Goal: Task Accomplishment & Management: Complete application form

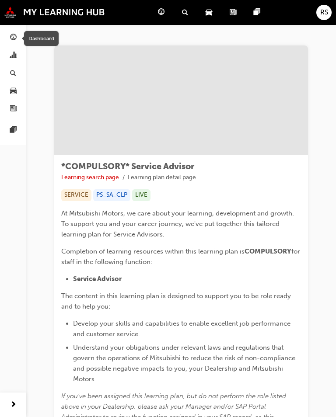
click at [162, 12] on span "guage-icon" at bounding box center [161, 12] width 7 height 11
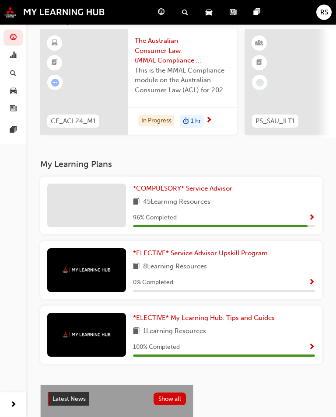
scroll to position [63, 0]
click at [206, 185] on span "*COMPULSORY* Service Advisor" at bounding box center [182, 189] width 99 height 8
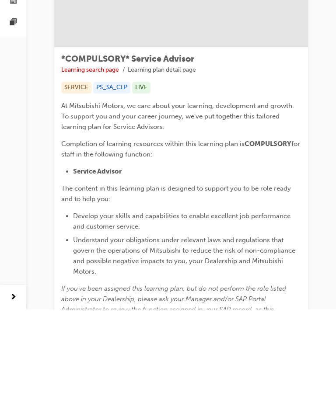
scroll to position [192, 0]
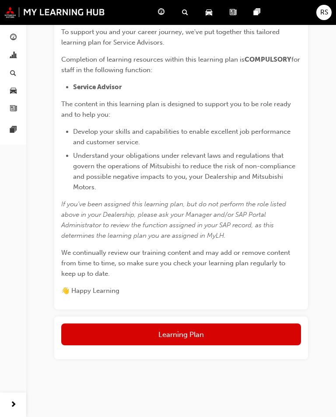
click at [227, 332] on button "Learning Plan" at bounding box center [181, 335] width 240 height 22
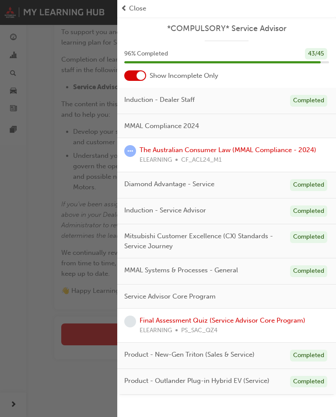
click at [273, 321] on link "Final Assessment Quiz (Service Advisor Core Program)" at bounding box center [223, 321] width 166 height 8
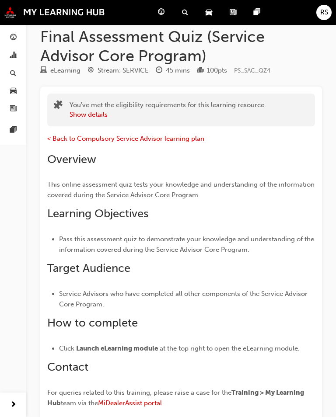
scroll to position [164, 0]
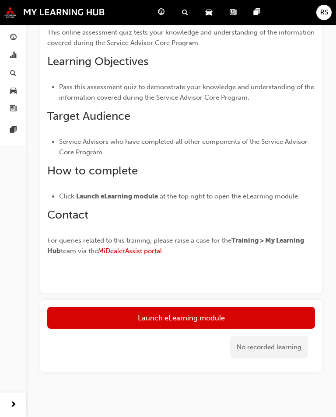
click at [247, 315] on link "Launch eLearning module" at bounding box center [181, 318] width 268 height 22
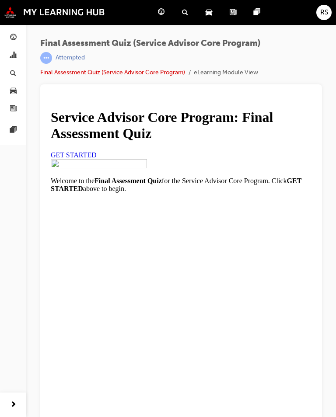
scroll to position [11, 0]
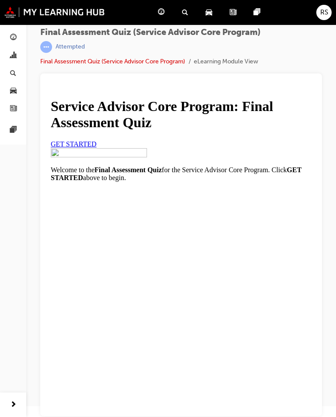
click at [97, 148] on span "GET STARTED" at bounding box center [74, 143] width 46 height 7
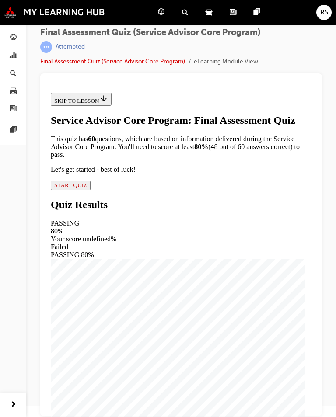
click at [87, 189] on span "START QUIZ" at bounding box center [70, 185] width 33 height 7
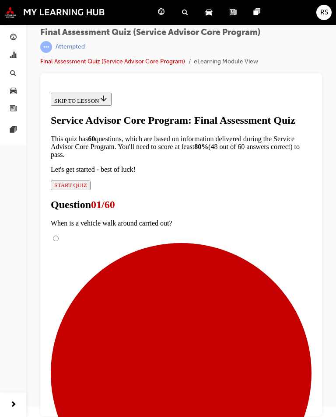
scroll to position [57, 0]
radio input "true"
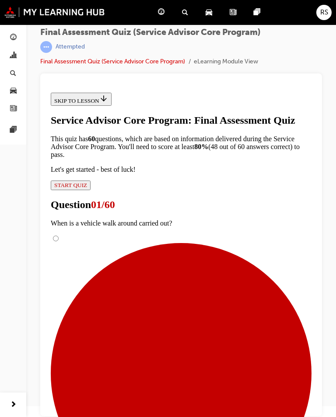
click at [59, 236] on input "It is performed at check-out when the Customer picks up their vehicle from a De…" at bounding box center [56, 239] width 6 height 6
radio input "true"
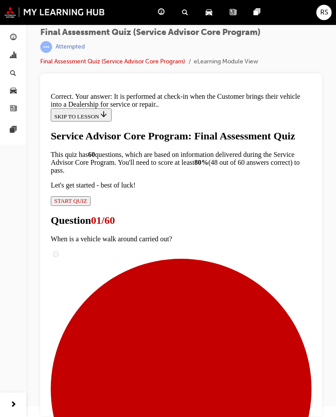
scroll to position [119, 0]
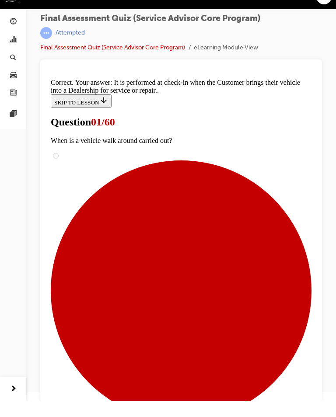
scroll to position [11, 0]
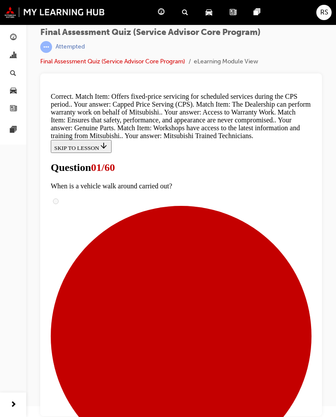
scroll to position [224, 0]
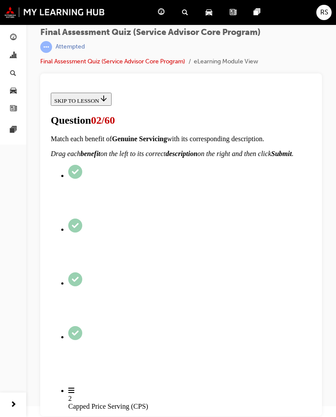
scroll to position [42, 0]
checkbox input "true"
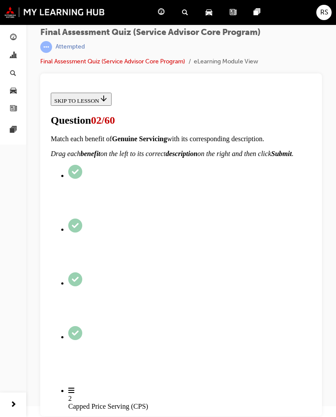
checkbox input "false"
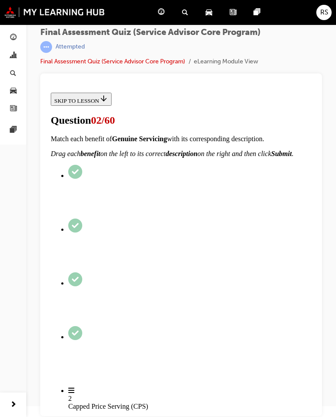
checkbox input "true"
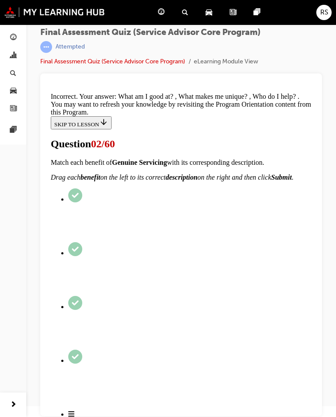
scroll to position [154, 0]
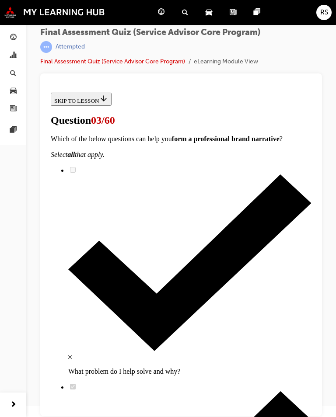
scroll to position [59, 0]
checkbox input "true"
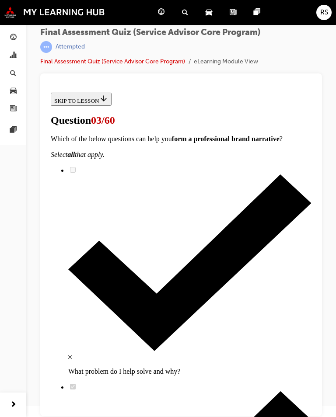
checkbox input "true"
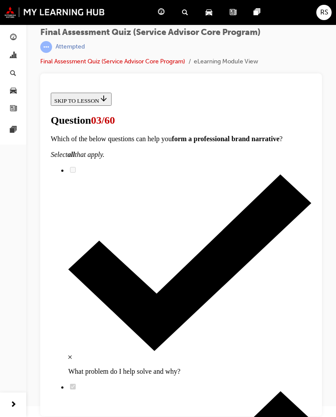
checkbox input "true"
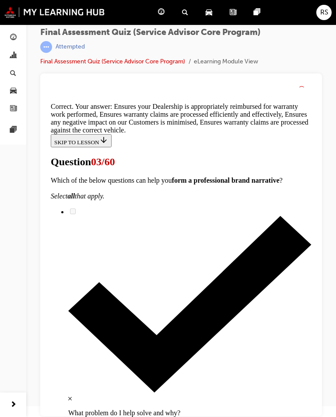
scroll to position [126, 0]
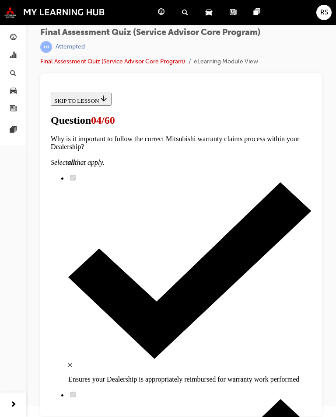
scroll to position [171, 0]
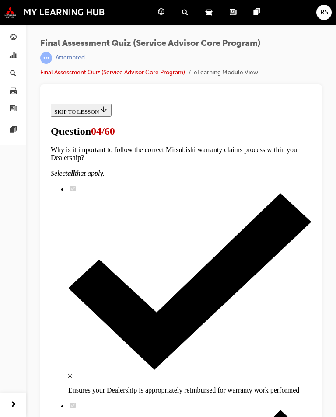
scroll to position [180, 0]
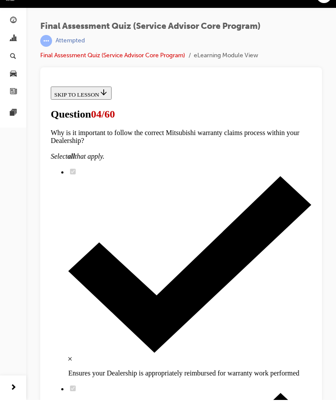
scroll to position [11, 0]
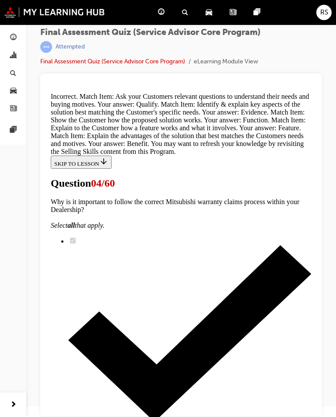
scroll to position [386, 0]
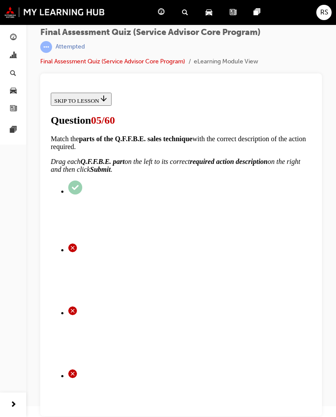
scroll to position [34, 0]
radio input "true"
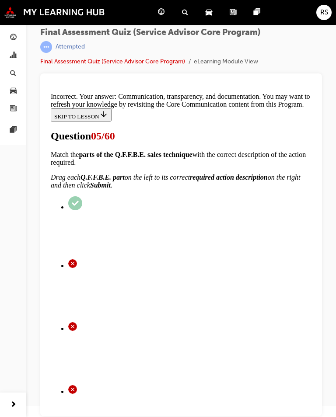
scroll to position [133, 0]
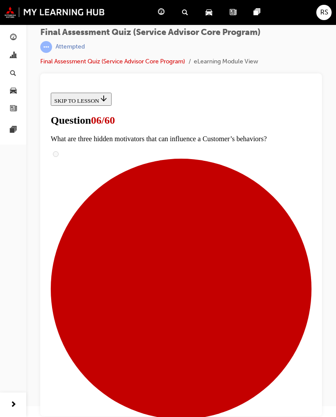
scroll to position [34, 0]
radio input "true"
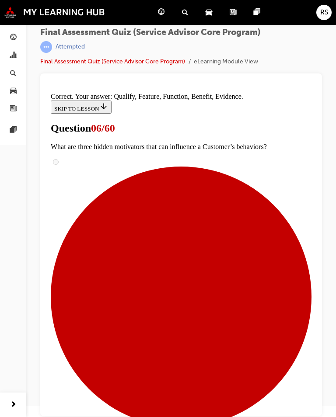
scroll to position [71, 0]
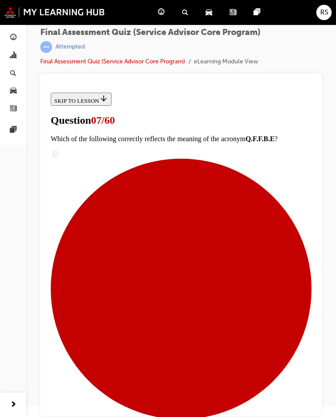
scroll to position [34, 0]
checkbox input "true"
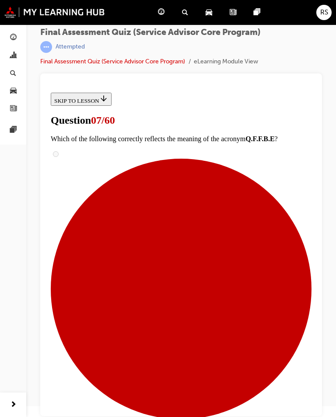
checkbox input "true"
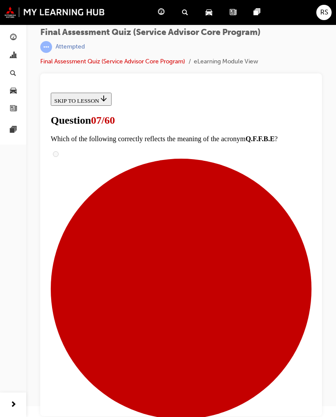
checkbox input "true"
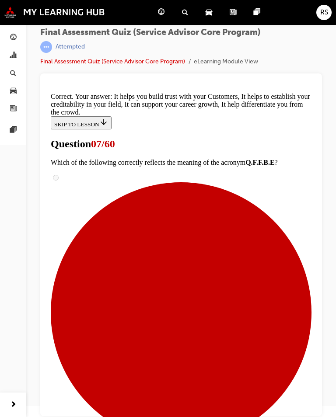
scroll to position [86, 0]
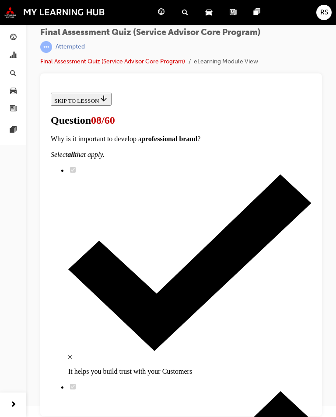
scroll to position [20, 0]
checkbox input "true"
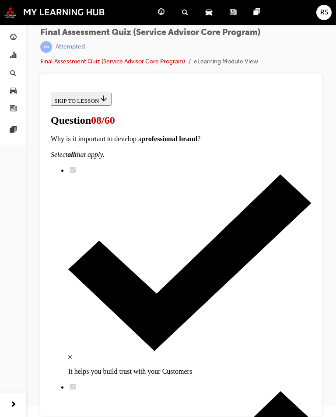
checkbox input "true"
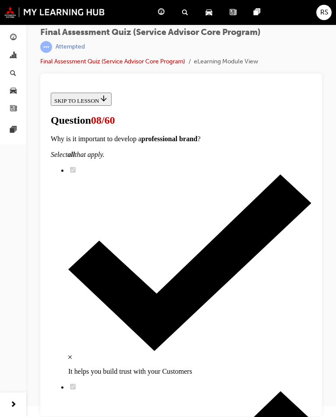
scroll to position [45, 0]
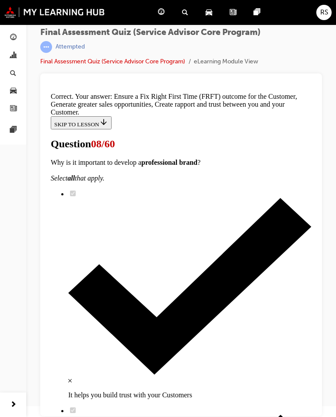
scroll to position [112, 0]
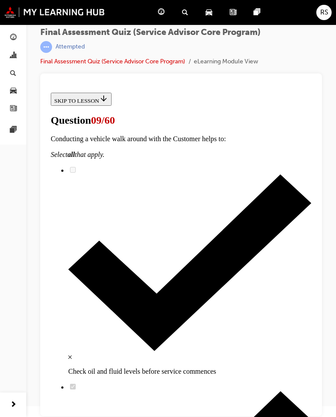
scroll to position [217, 0]
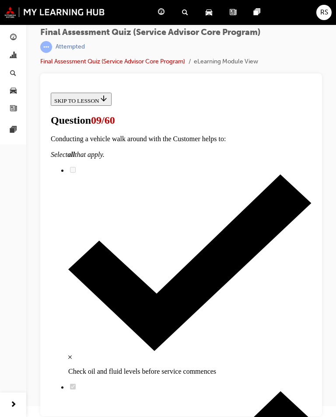
scroll to position [650, 0]
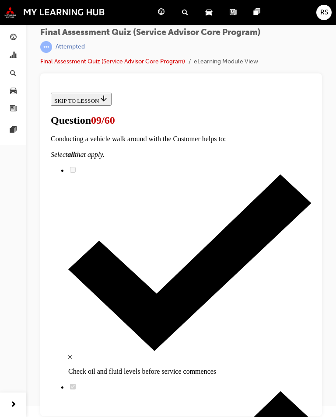
scroll to position [288, 0]
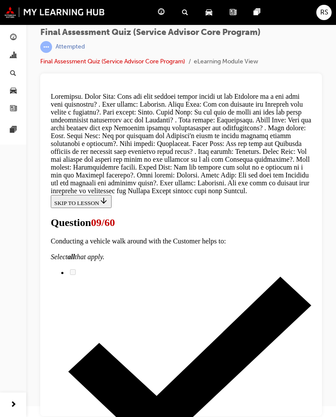
scroll to position [738, 0]
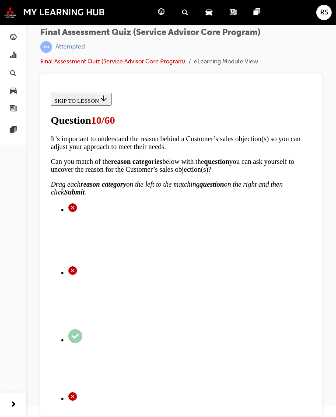
scroll to position [72, 0]
checkbox input "true"
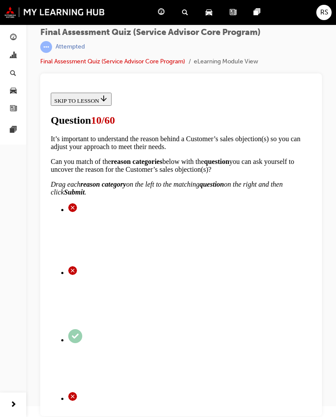
checkbox input "true"
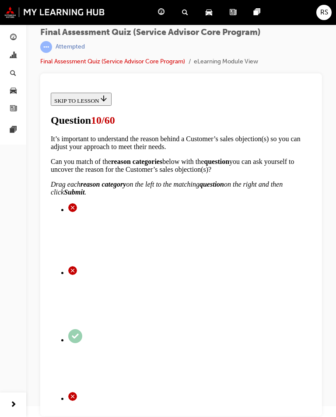
checkbox input "true"
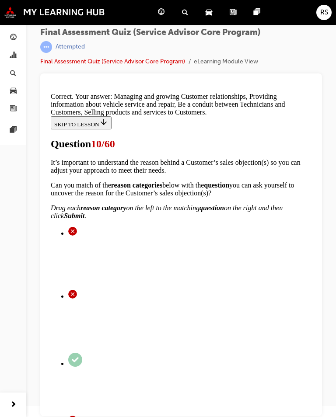
scroll to position [174, 0]
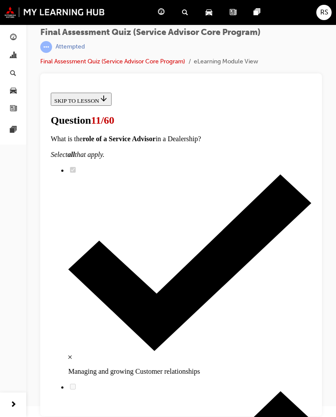
scroll to position [51, 0]
radio input "true"
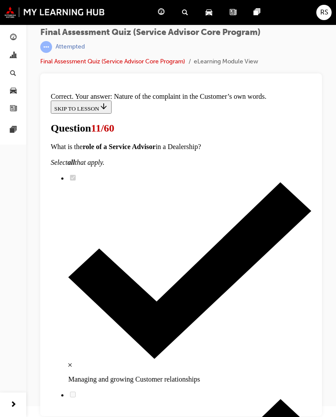
scroll to position [106, 0]
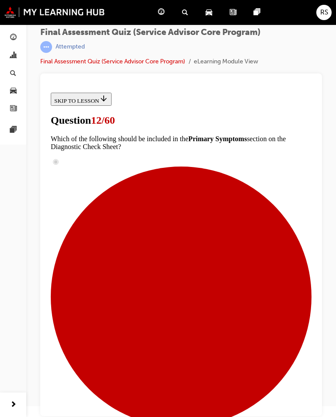
scroll to position [38, 0]
radio input "true"
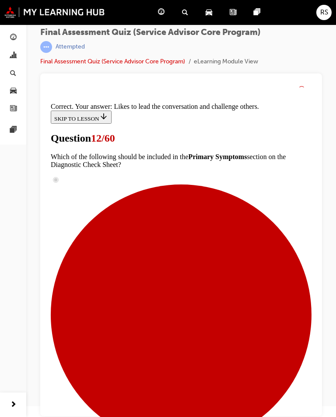
scroll to position [55, 0]
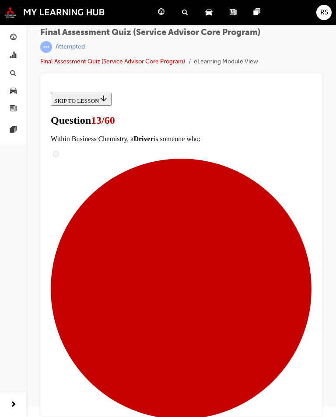
scroll to position [106, 0]
checkbox input "true"
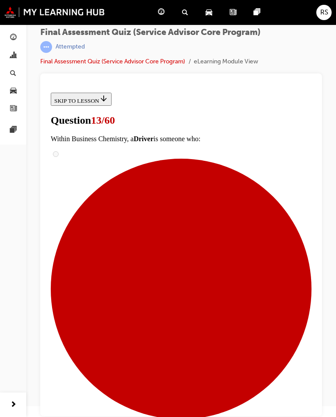
checkbox input "true"
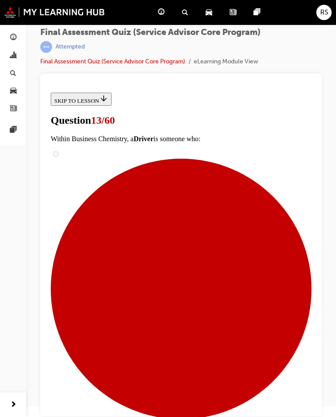
checkbox input "true"
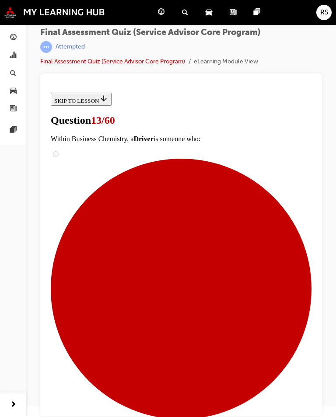
checkbox input "true"
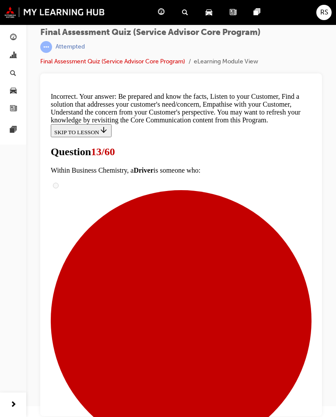
scroll to position [236, 0]
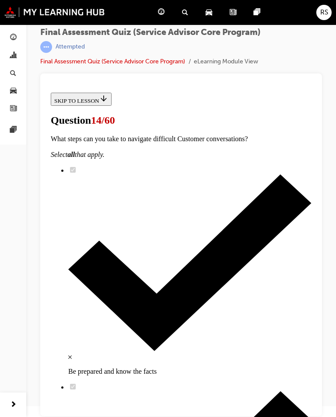
scroll to position [134, 0]
checkbox input "true"
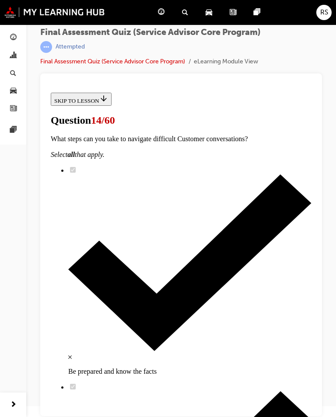
checkbox input "true"
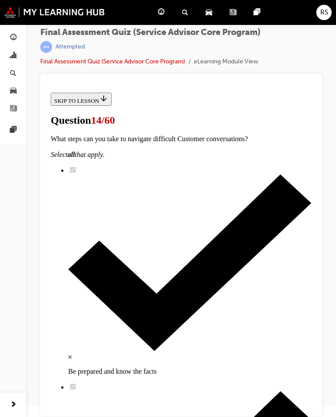
checkbox input "true"
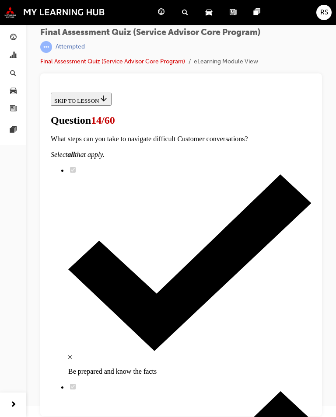
checkbox input "true"
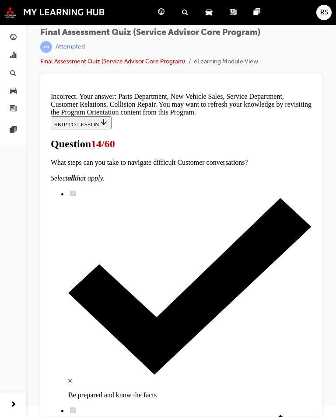
scroll to position [312, 0]
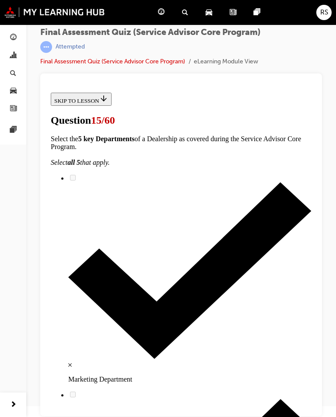
scroll to position [0, 0]
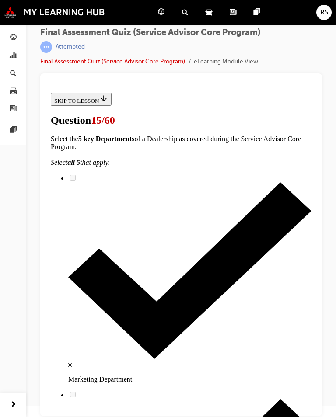
scroll to position [60, 0]
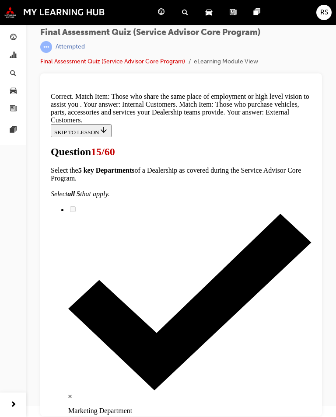
scroll to position [99, 0]
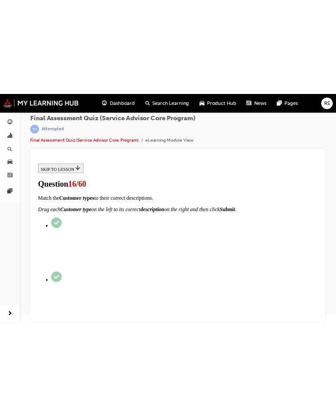
scroll to position [0, 0]
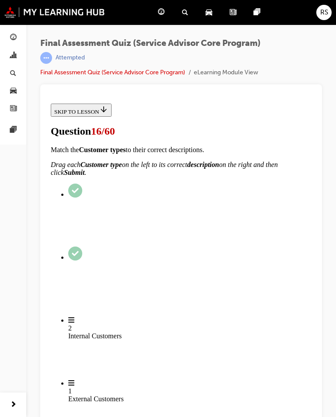
radio input "true"
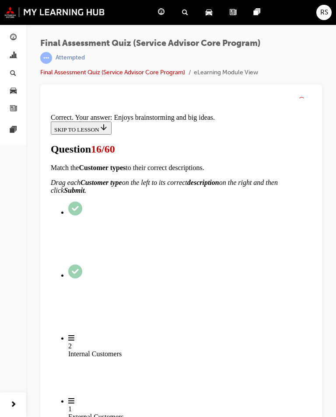
scroll to position [55, 0]
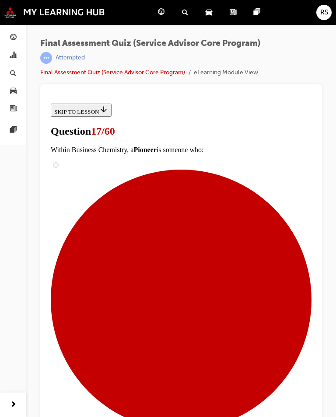
scroll to position [53, 0]
radio input "true"
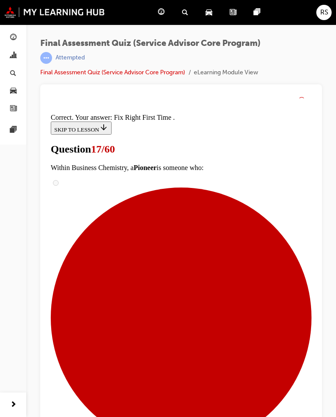
scroll to position [96, 0]
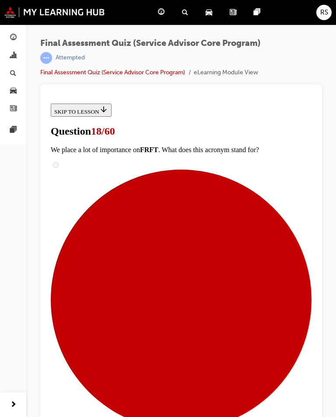
scroll to position [84, 0]
radio input "true"
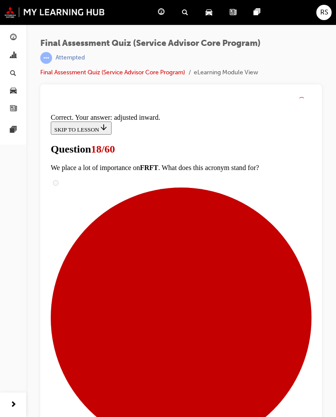
scroll to position [150, 0]
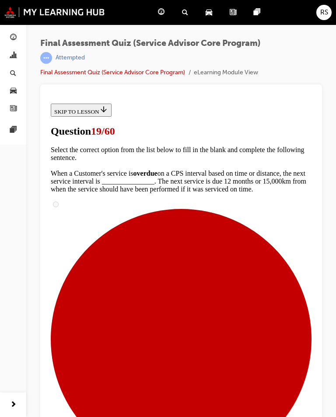
scroll to position [54, 0]
radio input "true"
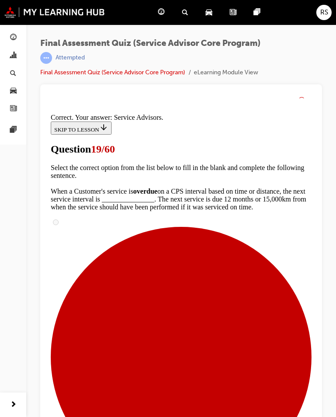
scroll to position [121, 0]
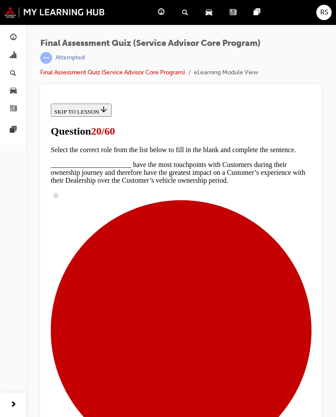
scroll to position [125, 0]
checkbox input "true"
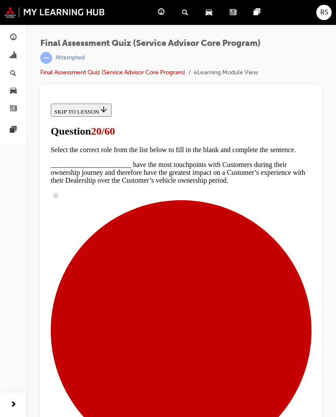
checkbox input "true"
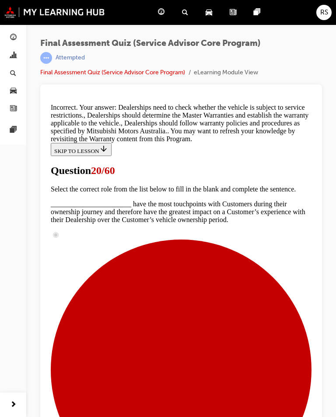
scroll to position [245, 0]
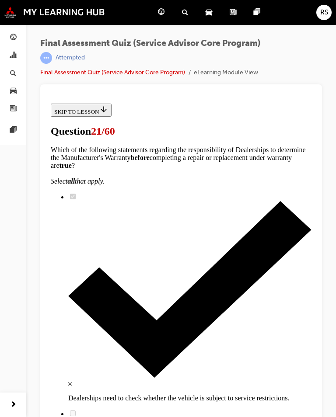
scroll to position [52, 0]
checkbox input "true"
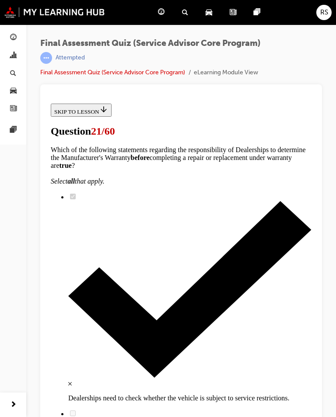
checkbox input "true"
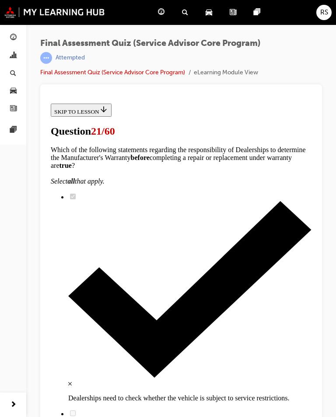
checkbox input "true"
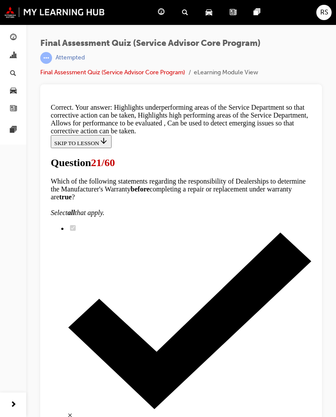
scroll to position [111, 0]
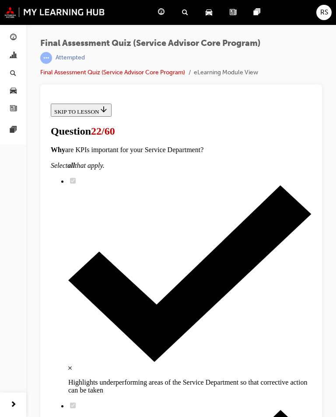
scroll to position [42, 0]
radio input "true"
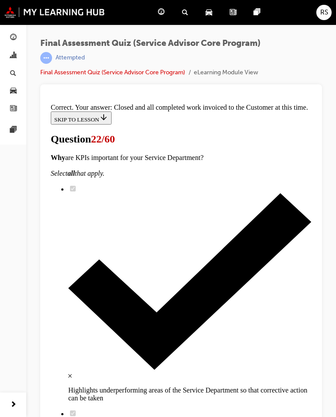
scroll to position [87, 0]
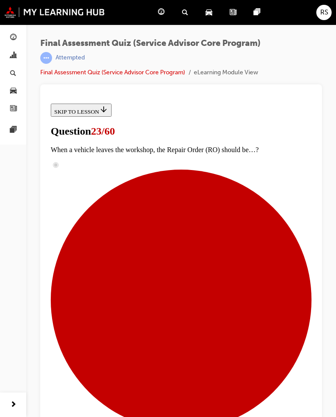
scroll to position [70, 0]
checkbox input "true"
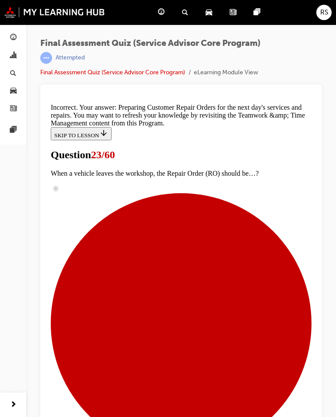
scroll to position [252, 0]
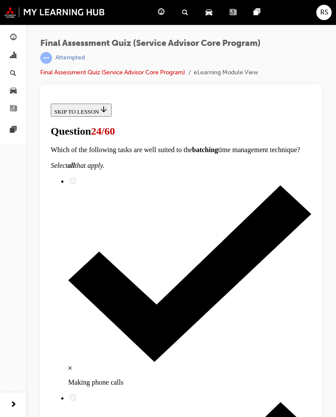
scroll to position [118, 0]
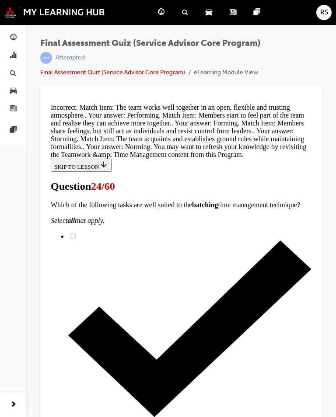
scroll to position [308, 0]
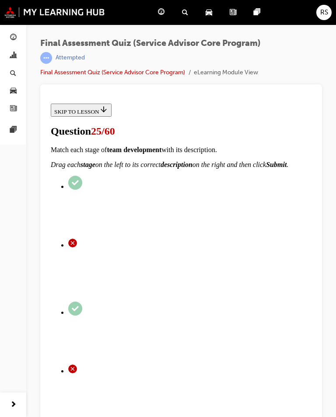
scroll to position [38, 0]
radio input "true"
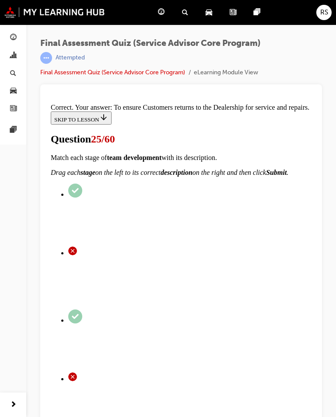
scroll to position [106, 0]
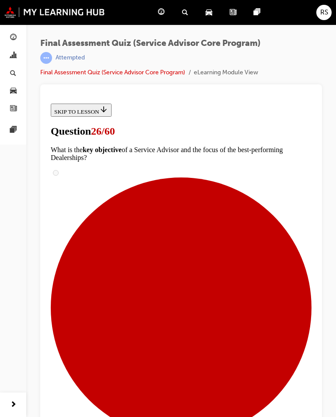
scroll to position [0, 0]
checkbox input "true"
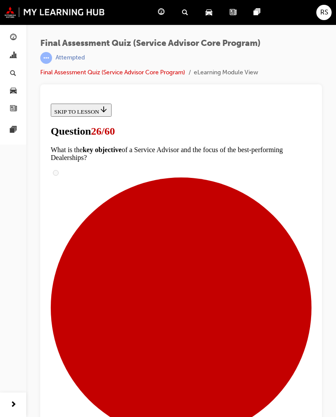
checkbox input "true"
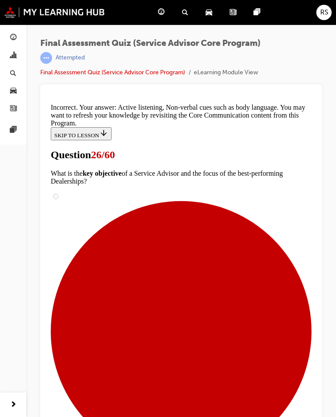
scroll to position [349, 0]
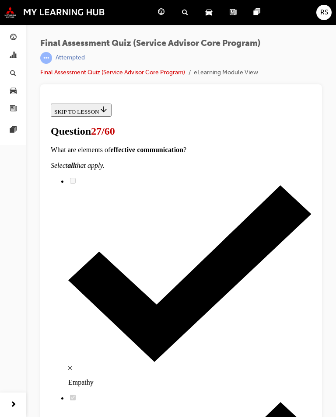
scroll to position [55, 0]
radio input "true"
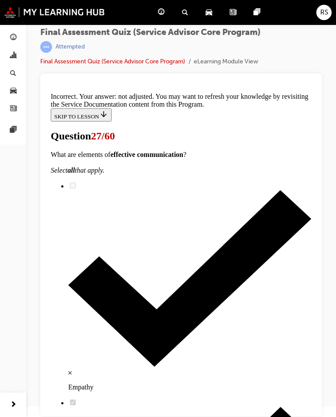
scroll to position [213, 0]
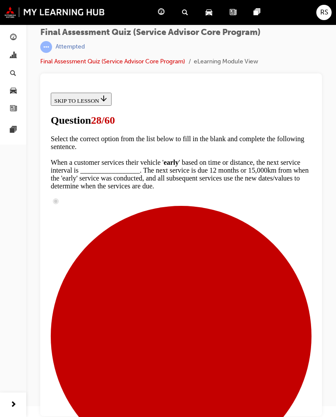
scroll to position [157, 0]
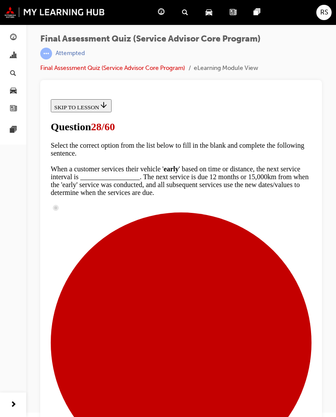
scroll to position [0, 0]
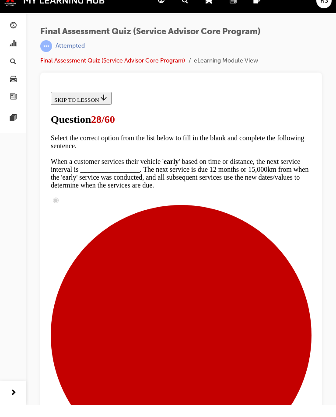
scroll to position [11, 0]
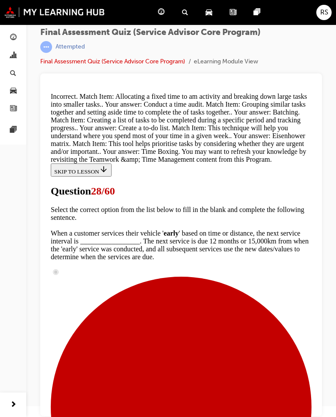
scroll to position [381, 0]
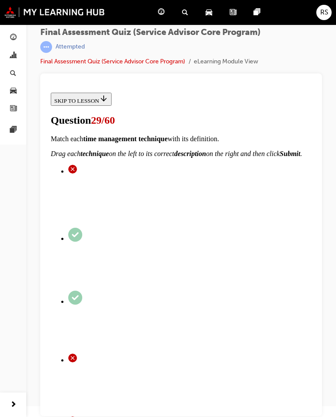
scroll to position [34, 0]
radio input "true"
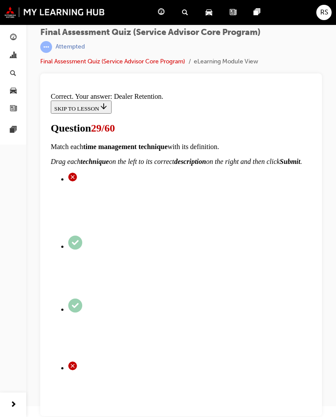
scroll to position [71, 0]
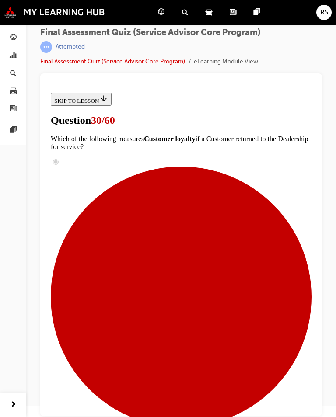
scroll to position [123, 0]
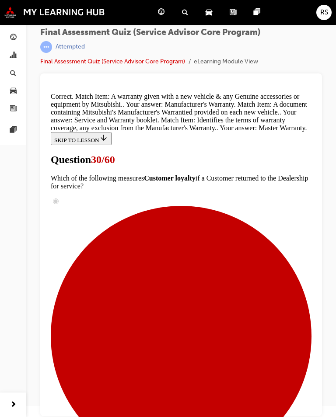
scroll to position [215, 0]
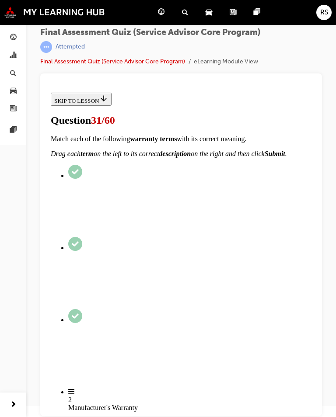
scroll to position [41, 0]
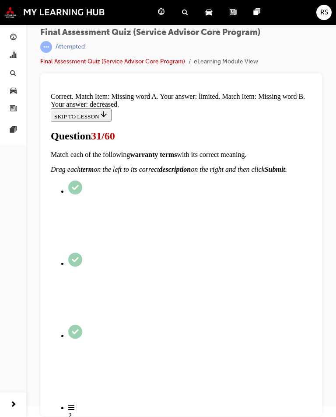
scroll to position [92, 0]
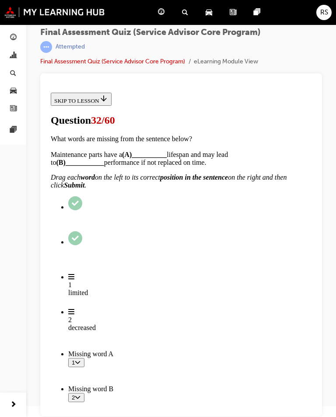
scroll to position [94, 0]
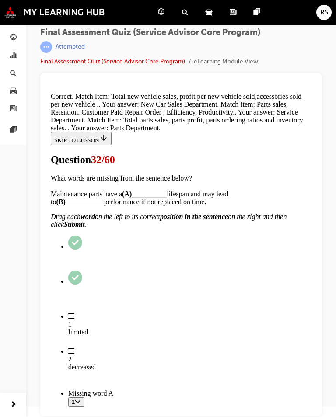
scroll to position [172, 0]
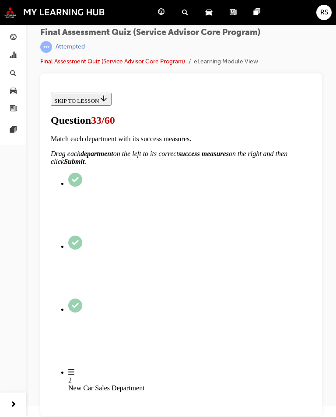
scroll to position [34, 0]
checkbox input "true"
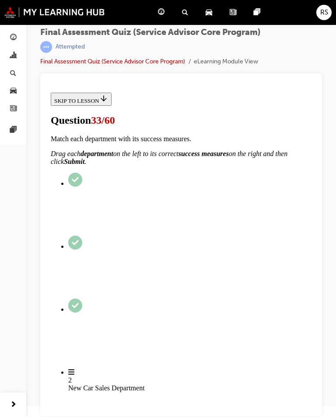
checkbox input "true"
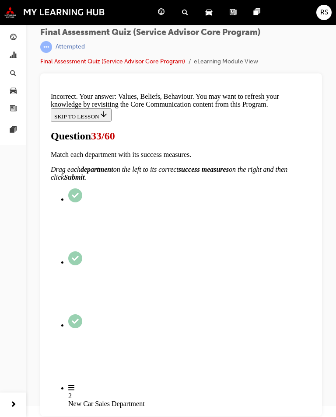
scroll to position [122, 0]
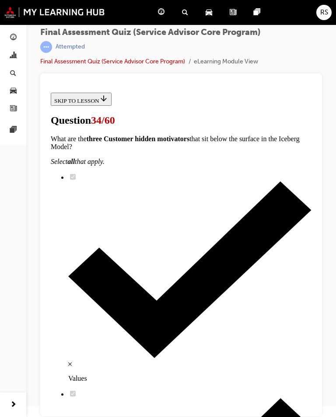
scroll to position [35, 0]
radio input "true"
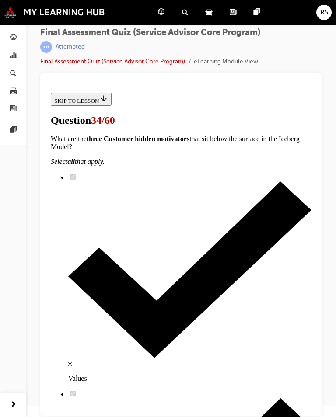
radio input "true"
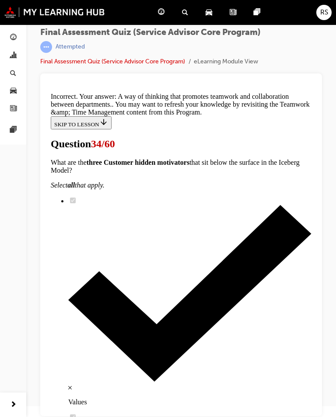
scroll to position [147, 0]
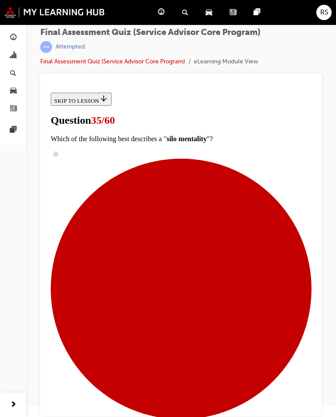
scroll to position [28, 0]
checkbox input "true"
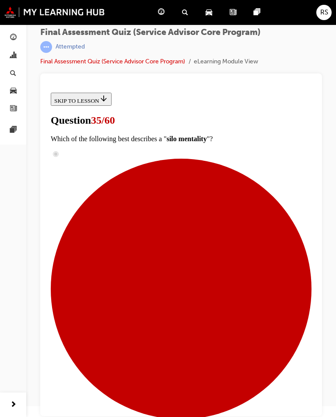
checkbox input "true"
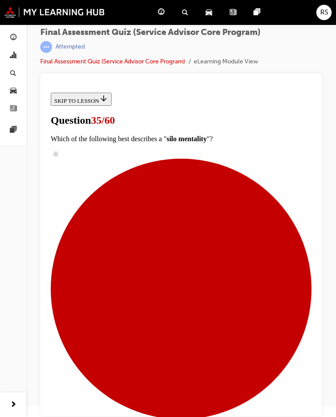
checkbox input "true"
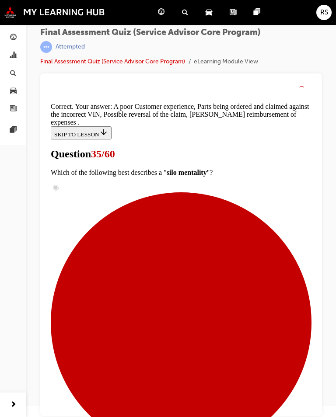
scroll to position [85, 0]
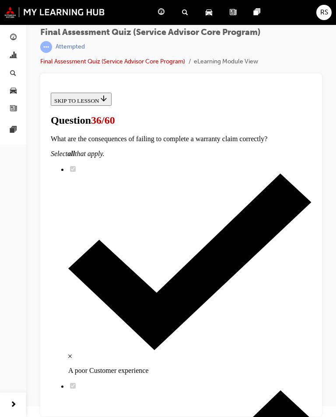
scroll to position [34, 0]
radio input "true"
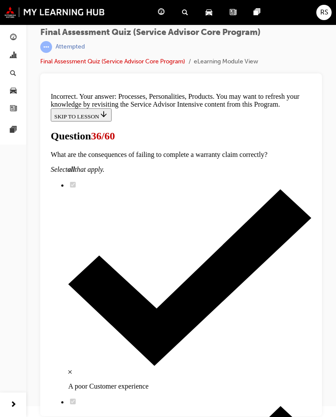
scroll to position [114, 0]
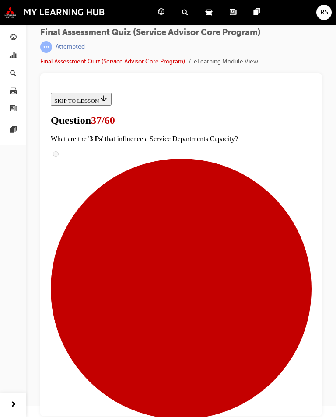
scroll to position [93, 0]
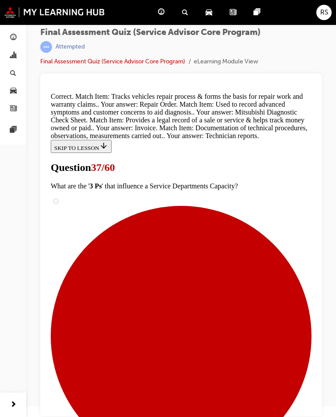
scroll to position [245, 0]
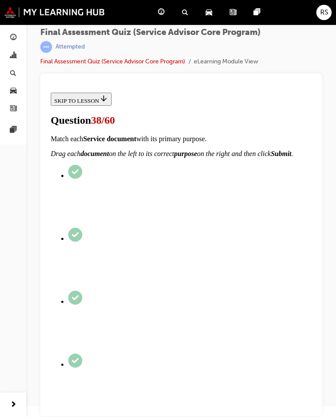
scroll to position [42, 0]
radio input "true"
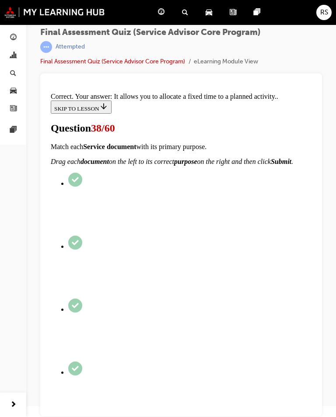
scroll to position [106, 0]
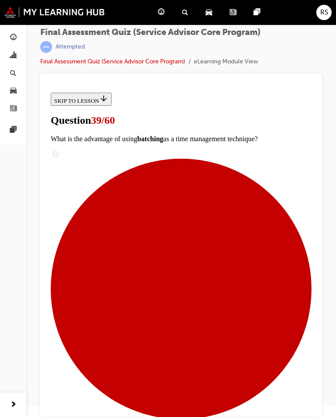
scroll to position [34, 0]
radio input "true"
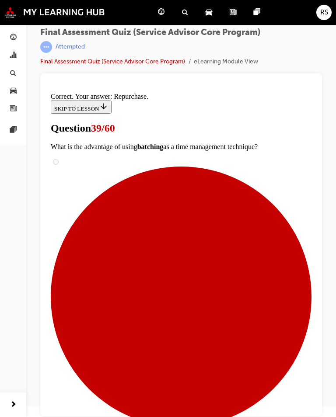
scroll to position [71, 0]
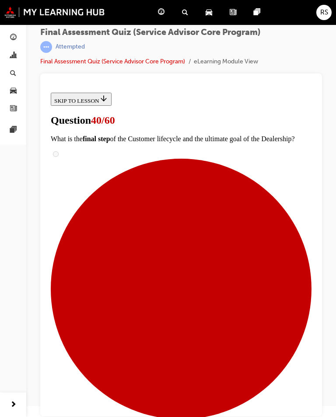
scroll to position [150, 0]
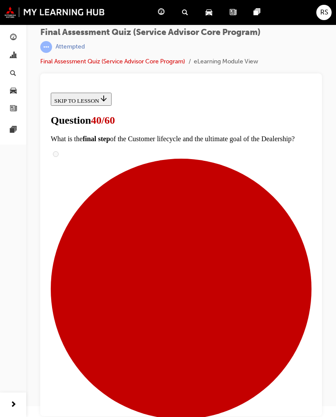
scroll to position [150, 0]
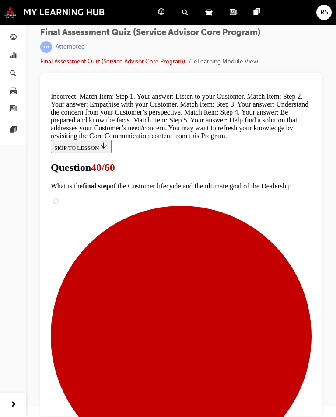
scroll to position [301, 0]
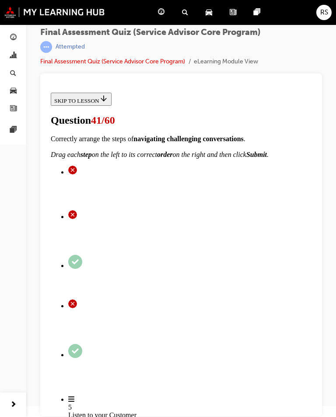
scroll to position [66, 0]
checkbox input "true"
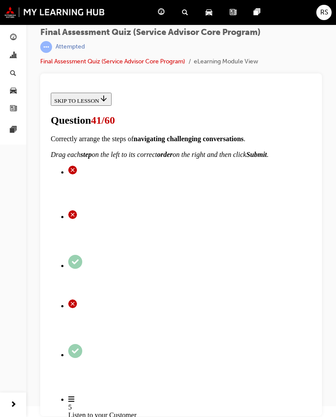
checkbox input "true"
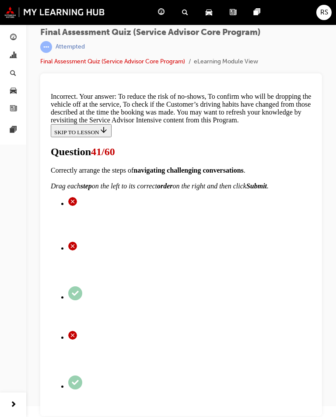
scroll to position [189, 0]
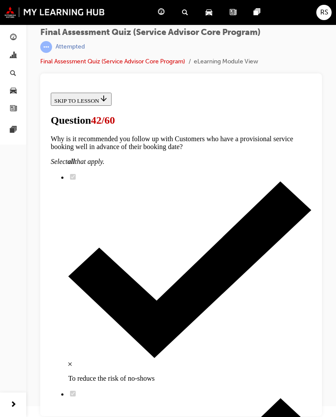
scroll to position [34, 0]
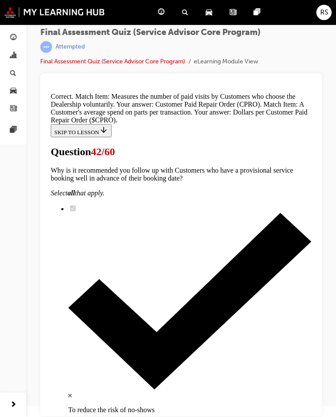
scroll to position [95, 0]
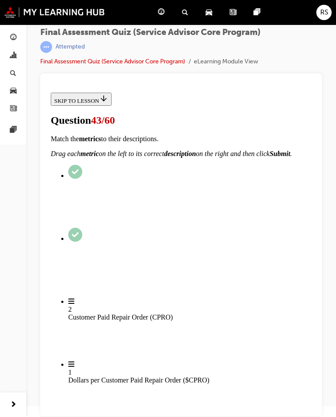
scroll to position [29, 0]
radio input "true"
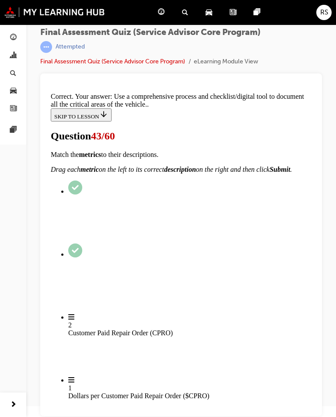
scroll to position [100, 0]
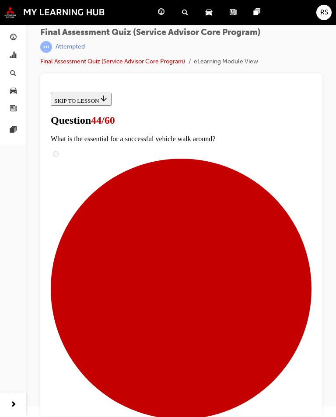
scroll to position [55, 0]
radio input "true"
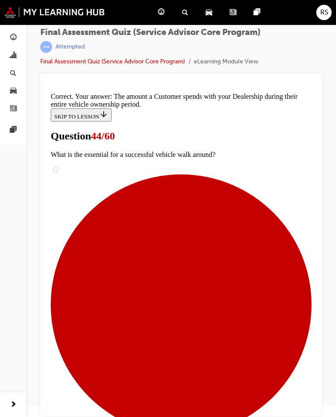
scroll to position [100, 0]
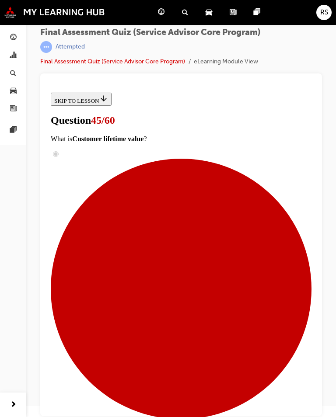
scroll to position [40, 0]
checkbox input "true"
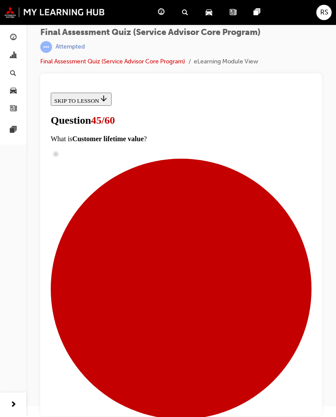
checkbox input "true"
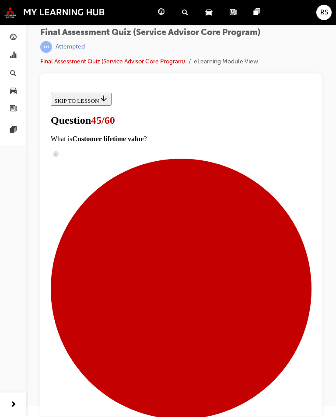
checkbox input "true"
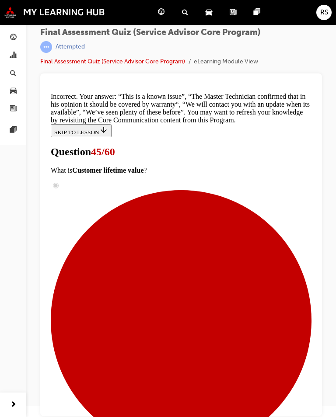
scroll to position [250, 0]
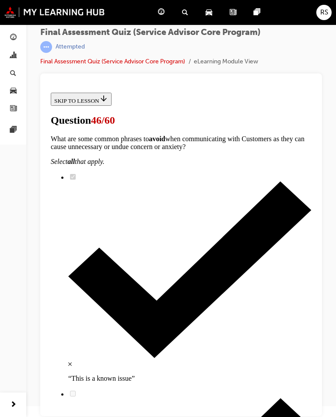
scroll to position [0, 0]
radio input "true"
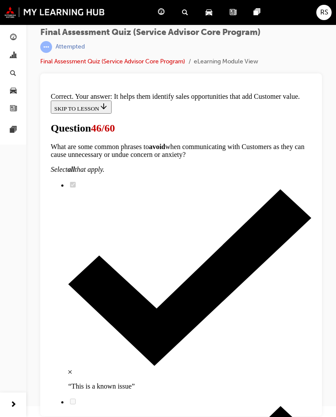
scroll to position [88, 0]
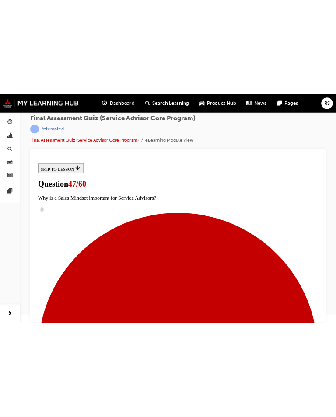
scroll to position [0, 0]
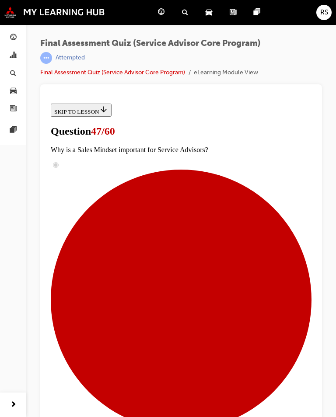
radio input "true"
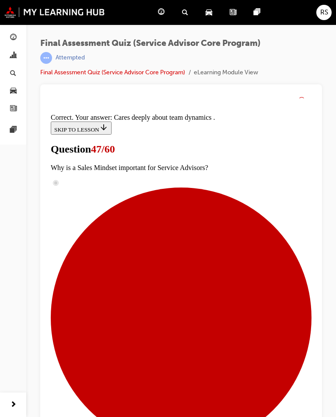
scroll to position [55, 0]
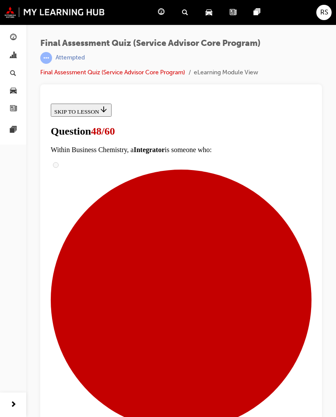
scroll to position [54, 0]
radio input "true"
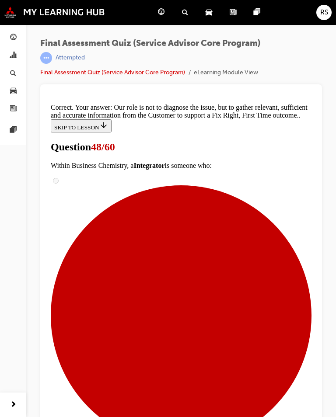
scroll to position [126, 0]
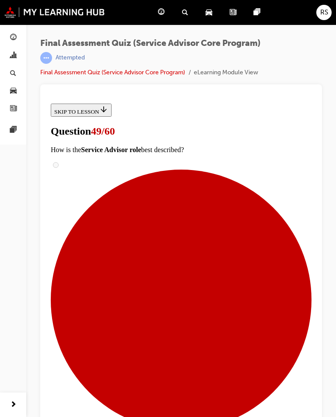
scroll to position [70, 0]
checkbox input "true"
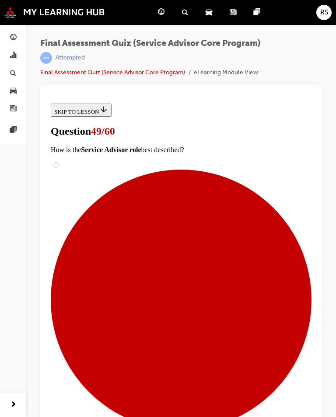
checkbox input "true"
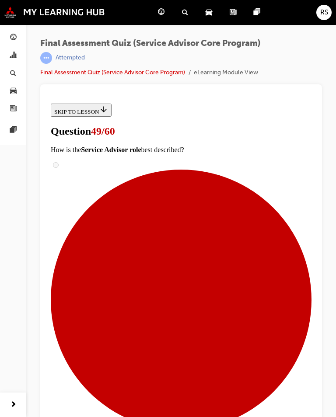
checkbox input "true"
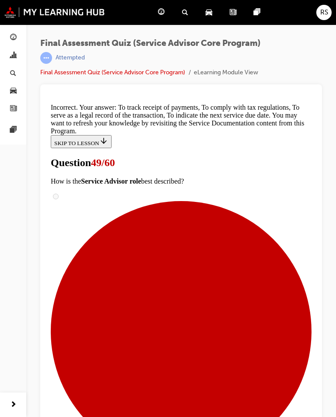
scroll to position [123, 0]
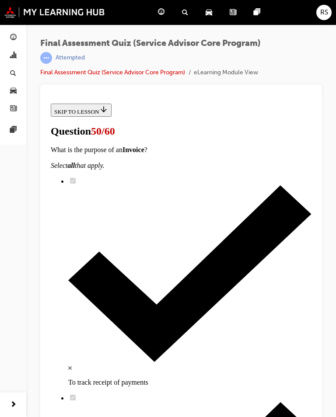
scroll to position [128, 0]
checkbox input "true"
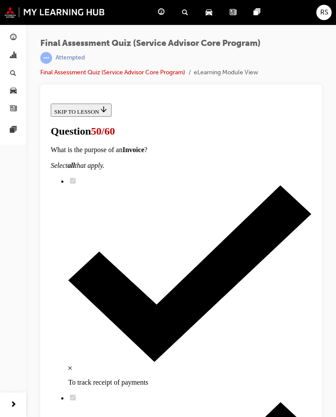
checkbox input "true"
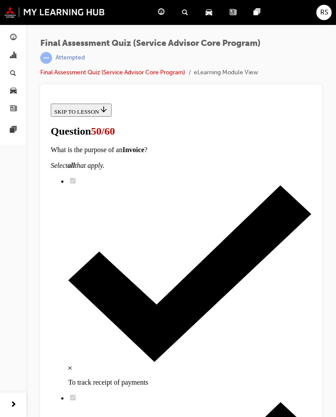
scroll to position [115, 0]
checkbox input "true"
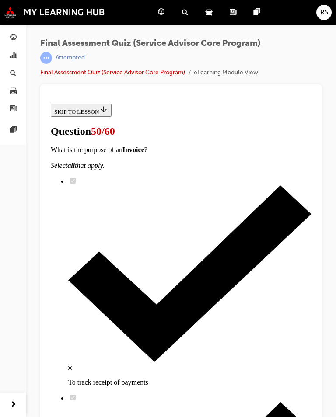
checkbox input "true"
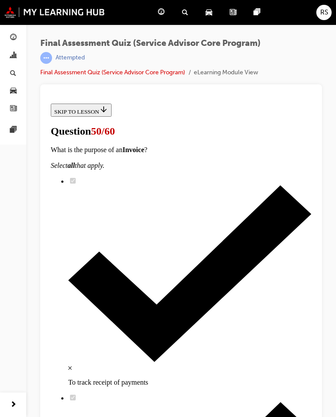
checkbox input "true"
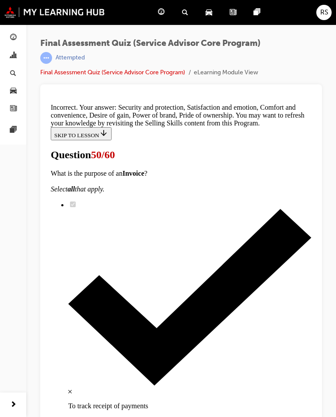
scroll to position [299, 0]
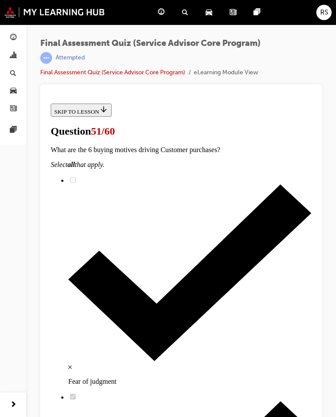
scroll to position [244, 0]
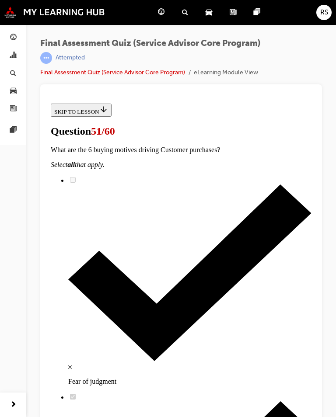
click at [316, 169] on div at bounding box center [181, 255] width 282 height 343
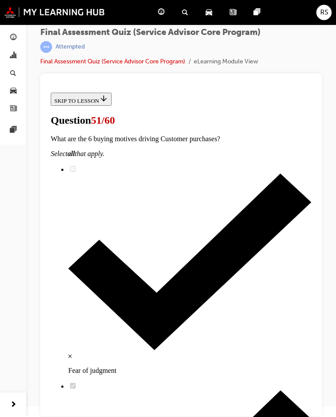
scroll to position [143, 0]
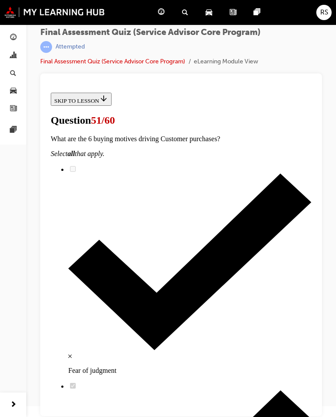
scroll to position [219, 0]
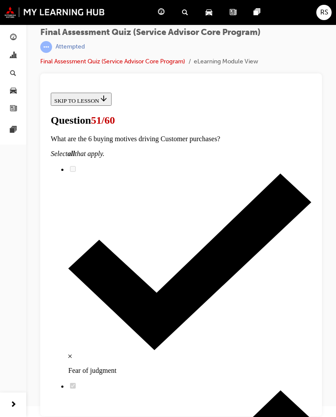
scroll to position [0, 0]
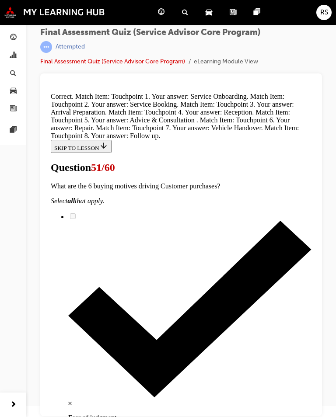
scroll to position [343, 0]
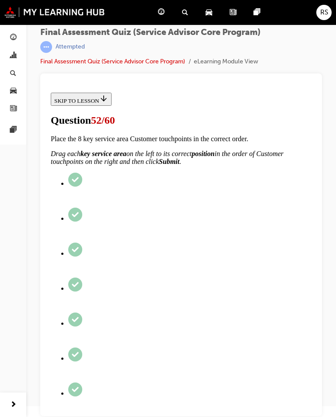
scroll to position [34, 0]
radio input "true"
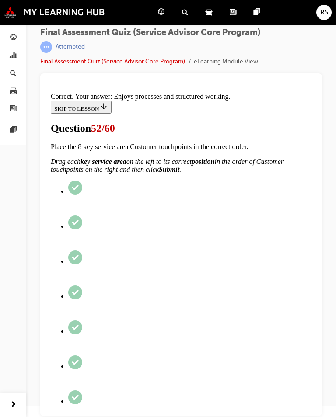
scroll to position [65, 0]
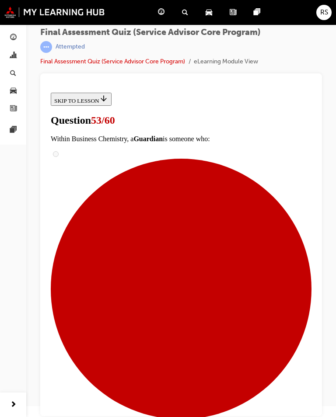
scroll to position [27, 0]
radio input "true"
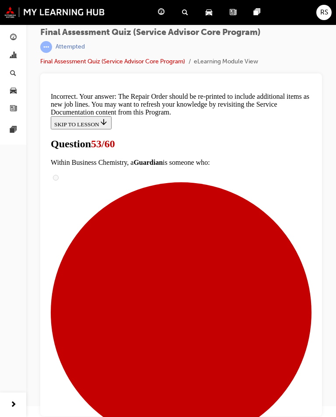
scroll to position [159, 0]
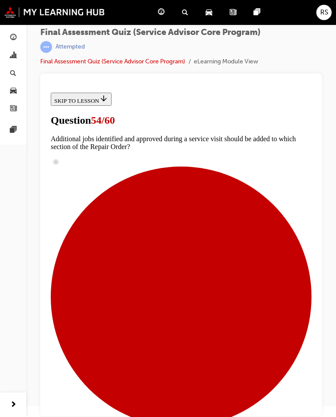
scroll to position [33, 0]
radio input "true"
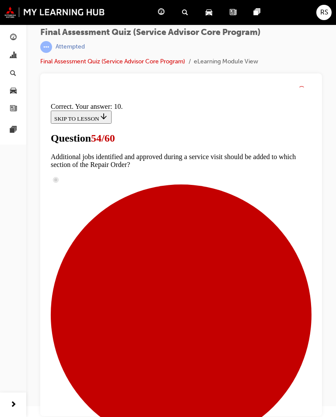
scroll to position [136, 0]
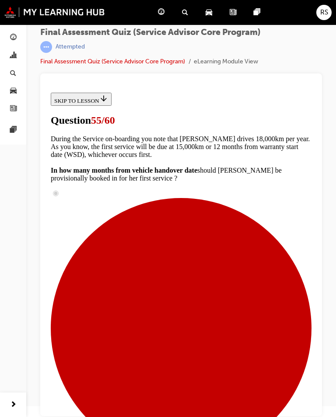
scroll to position [34, 0]
radio input "true"
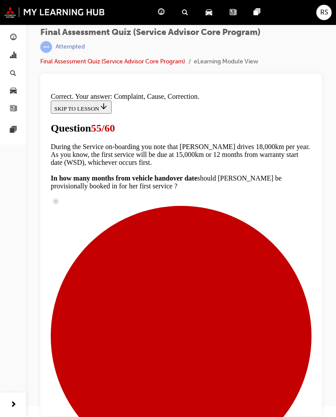
scroll to position [66, 0]
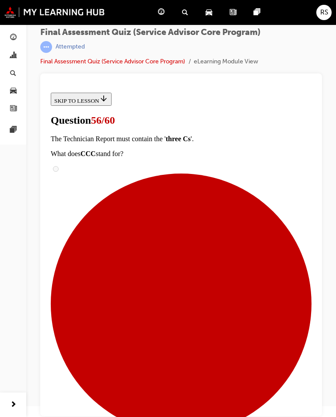
scroll to position [60, 0]
radio input "true"
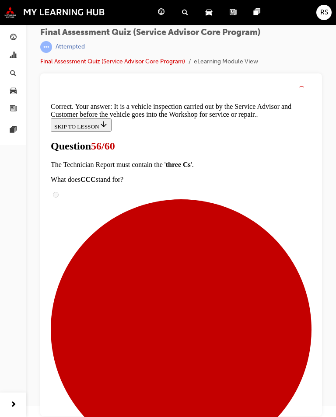
scroll to position [116, 0]
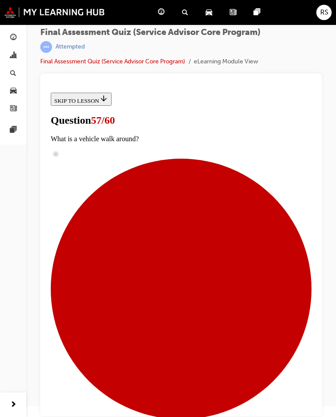
scroll to position [34, 0]
checkbox input "true"
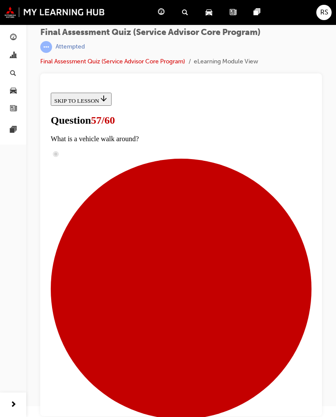
checkbox input "true"
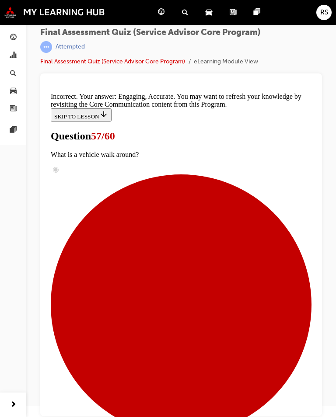
scroll to position [137, 0]
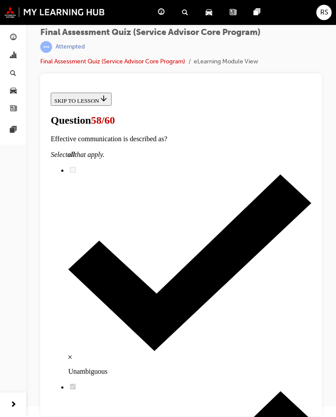
scroll to position [94, 0]
checkbox input "true"
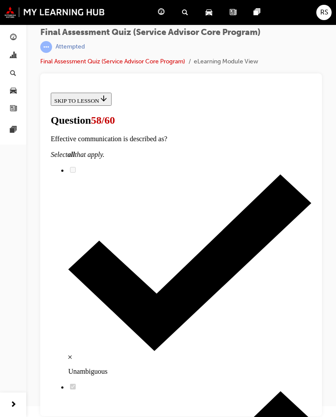
checkbox input "true"
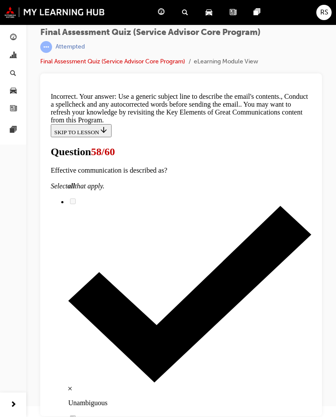
scroll to position [0, 0]
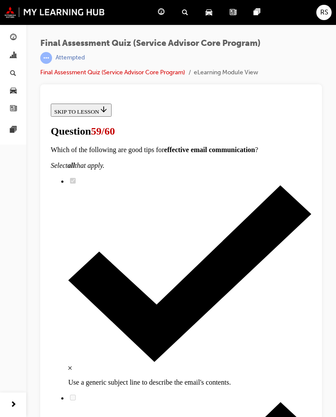
scroll to position [75, 0]
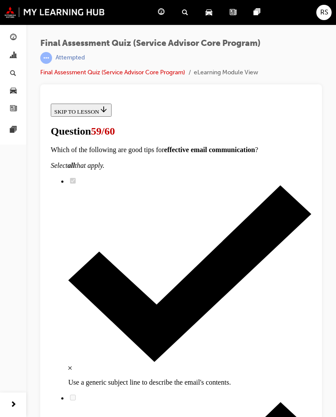
scroll to position [151, 0]
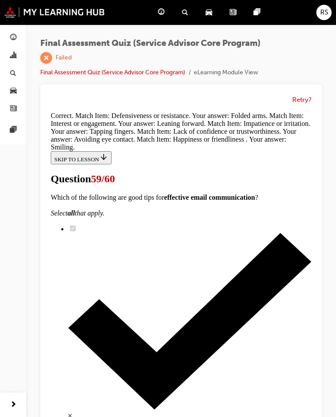
scroll to position [179, 0]
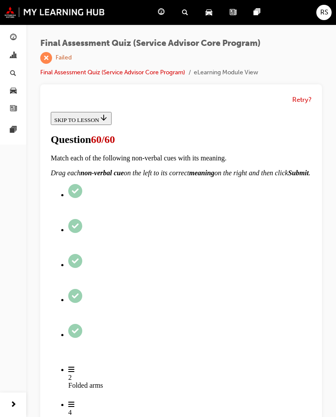
scroll to position [94, 0]
click at [164, 10] on div "Dashboard" at bounding box center [163, 12] width 24 height 18
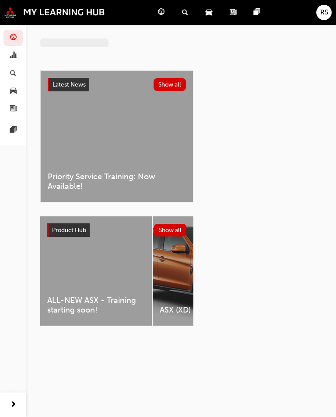
click at [154, 25] on div at bounding box center [181, 31] width 310 height 14
click at [153, 25] on div at bounding box center [181, 31] width 310 height 14
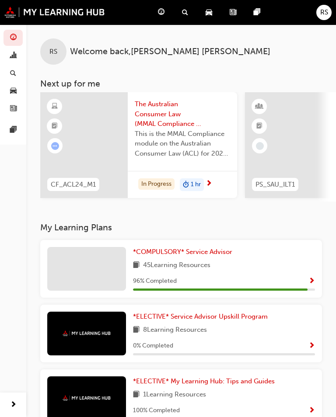
click at [215, 249] on span "*COMPULSORY* Service Advisor" at bounding box center [182, 252] width 99 height 8
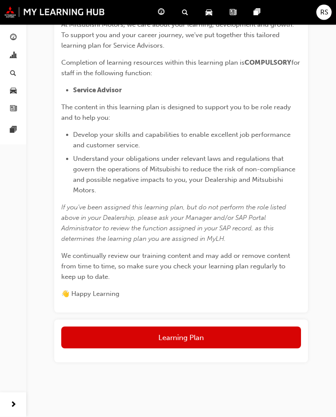
scroll to position [192, 0]
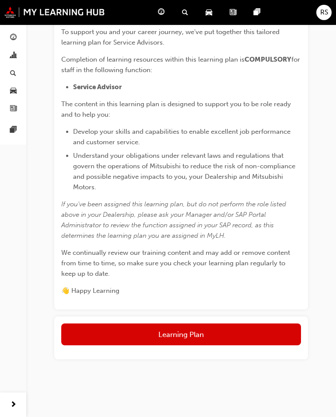
click at [251, 337] on button "Learning Plan" at bounding box center [181, 335] width 240 height 22
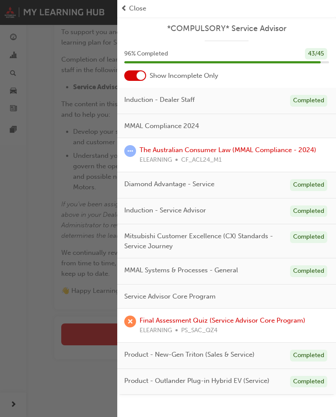
click at [255, 317] on link "Final Assessment Quiz (Service Advisor Core Program)" at bounding box center [223, 321] width 166 height 8
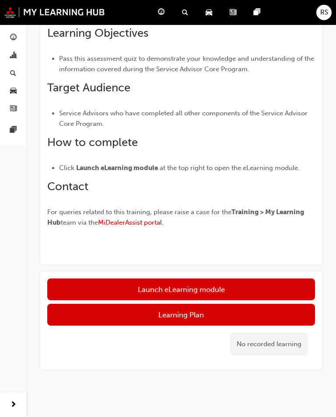
scroll to position [190, 0]
